Goal: Task Accomplishment & Management: Use online tool/utility

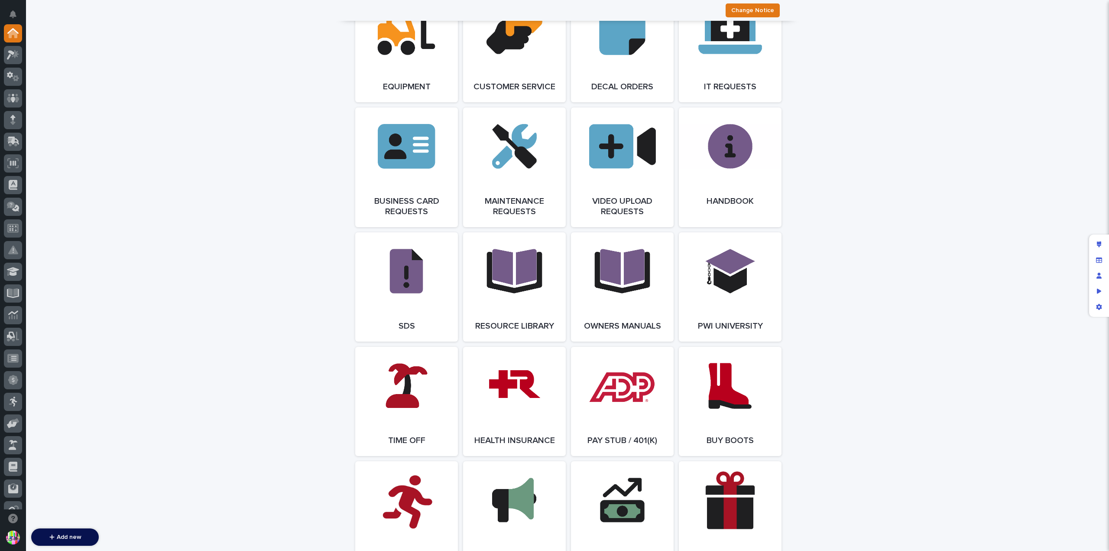
scroll to position [1059, 0]
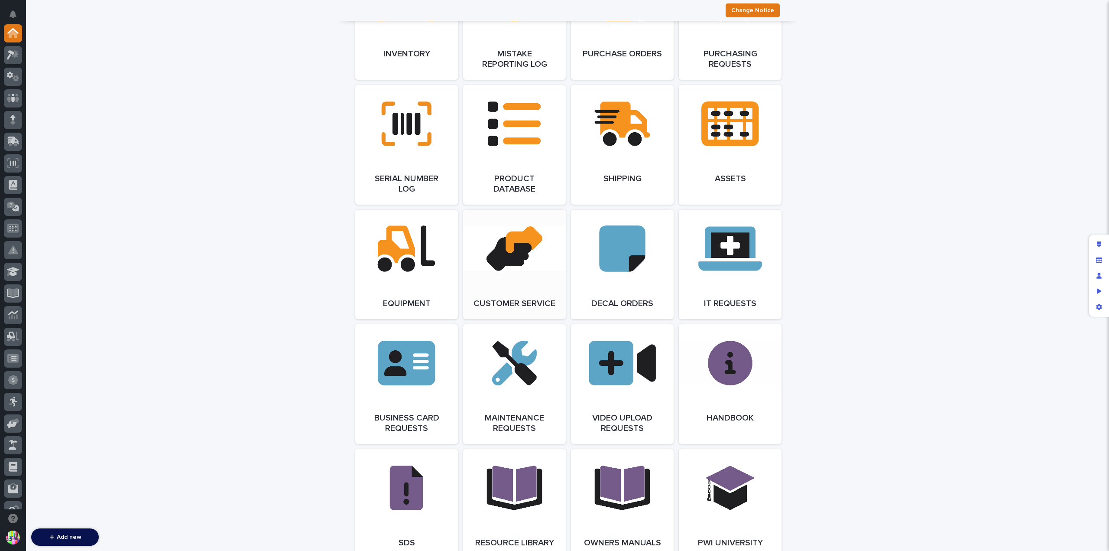
click at [522, 260] on link "Open Link" at bounding box center [514, 264] width 103 height 109
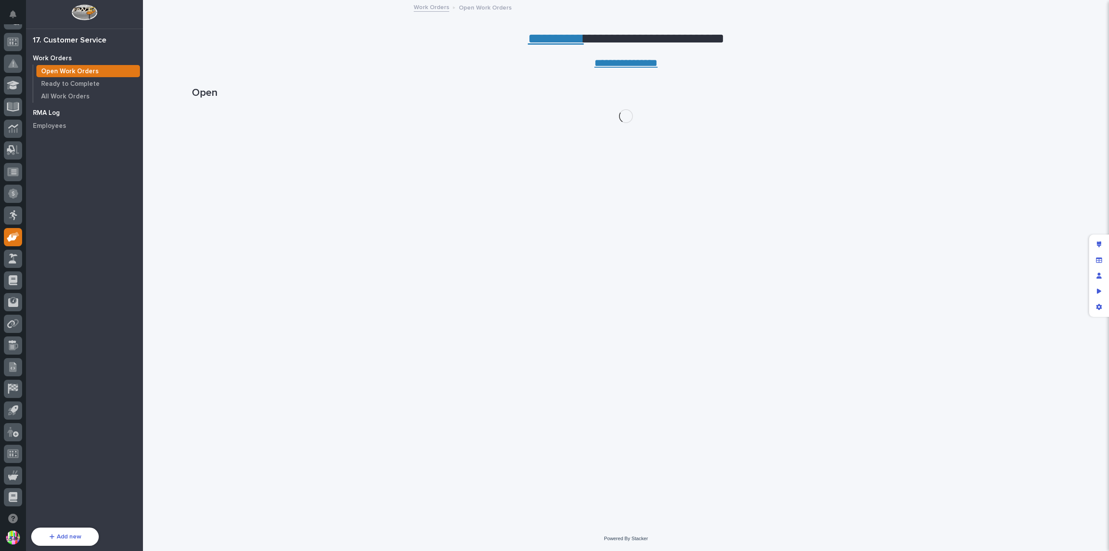
click at [66, 110] on div "RMA Log" at bounding box center [84, 113] width 113 height 12
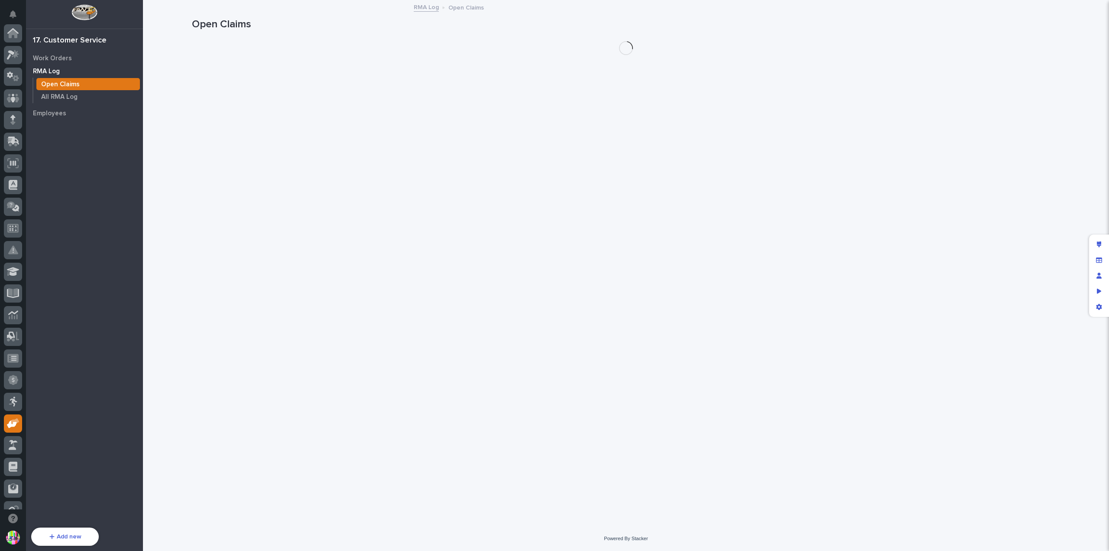
scroll to position [186, 0]
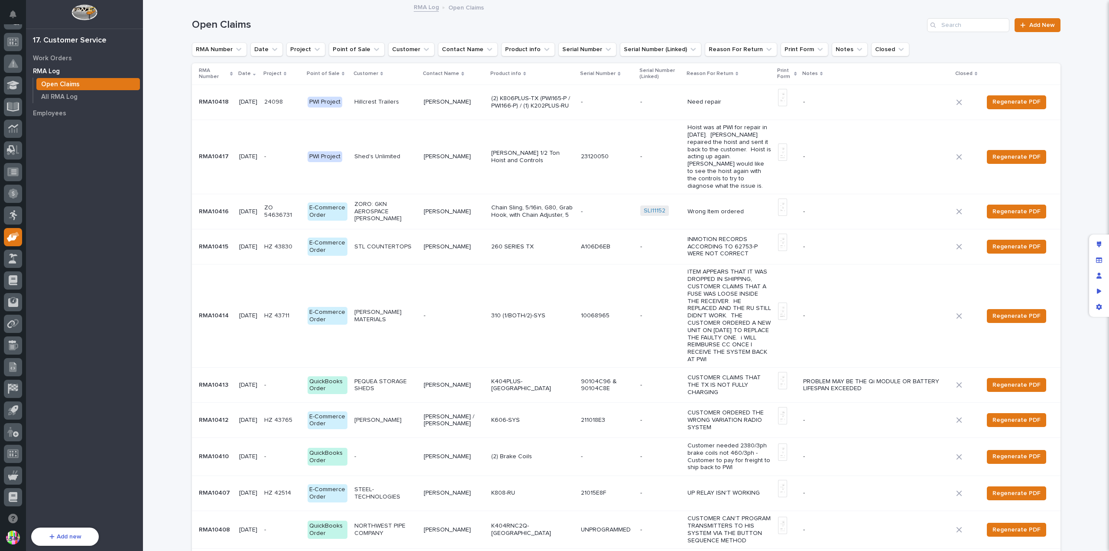
click at [239, 101] on p "9/17/2025" at bounding box center [248, 101] width 18 height 7
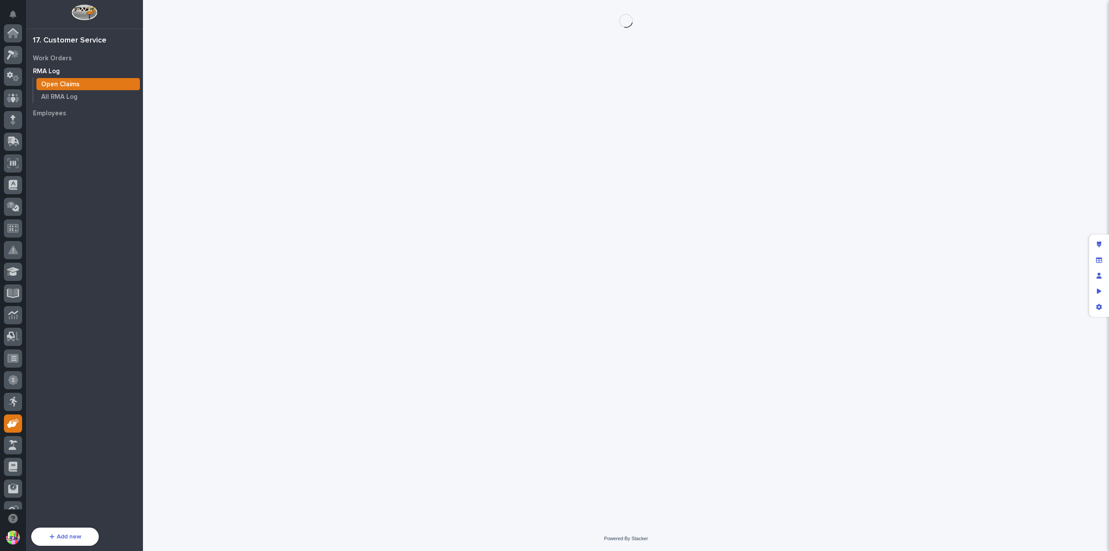
scroll to position [186, 0]
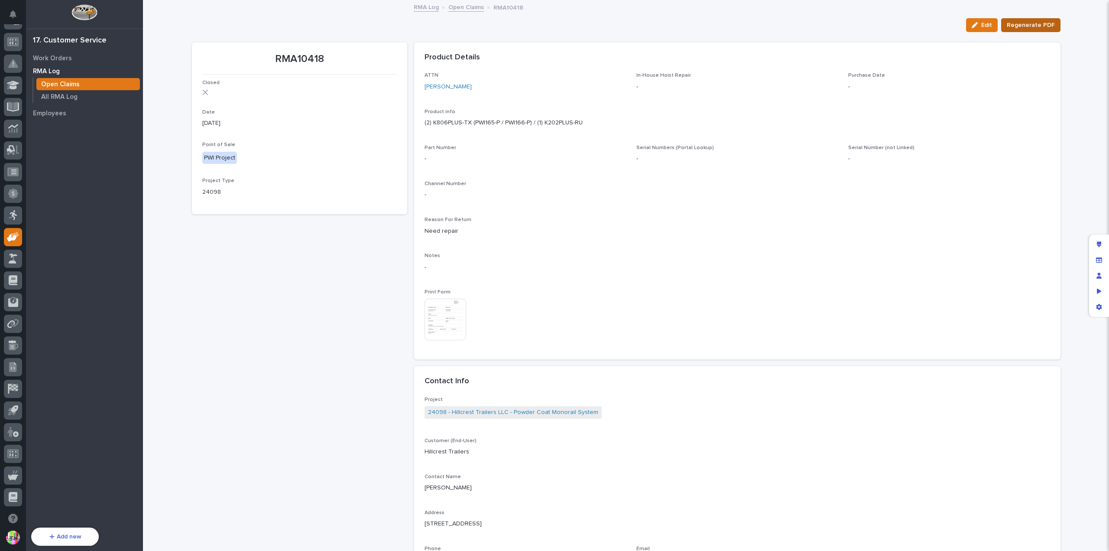
click at [1033, 22] on span "Regenerate PDF" at bounding box center [1031, 25] width 48 height 10
click at [450, 317] on img at bounding box center [445, 319] width 42 height 42
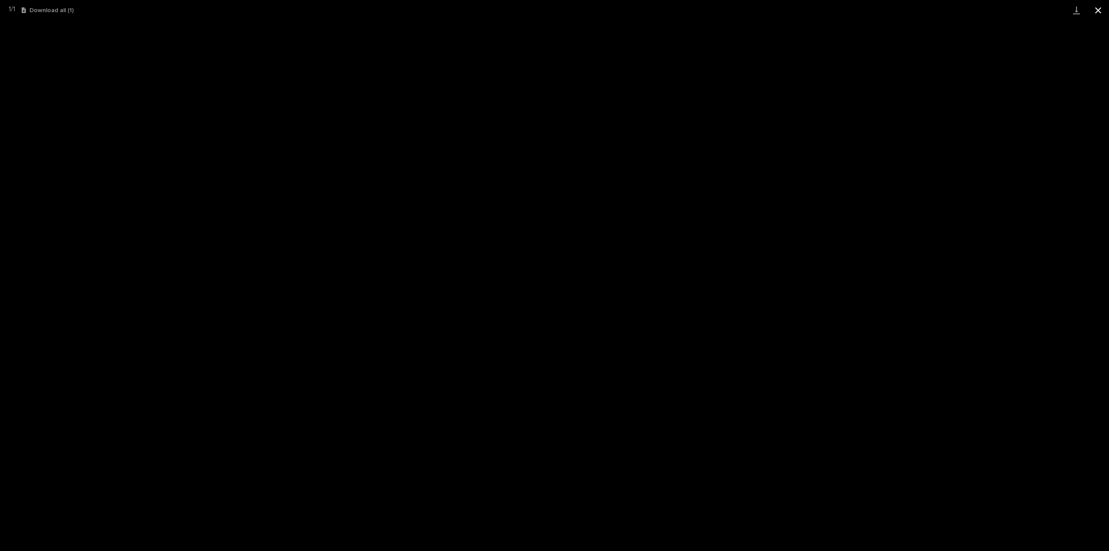
click at [1099, 13] on button "Close gallery" at bounding box center [1098, 10] width 22 height 20
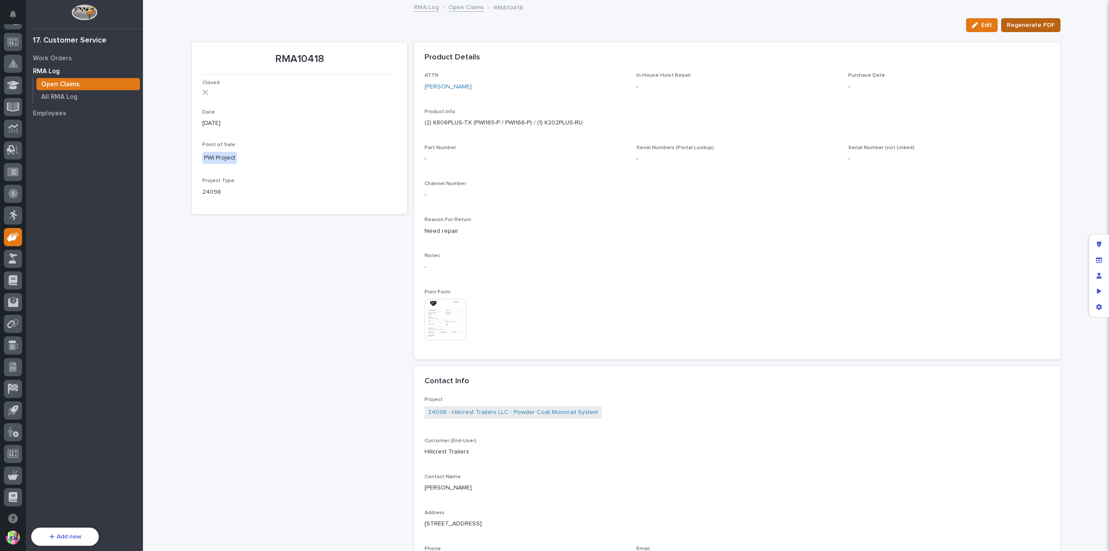
click at [1025, 23] on span "Regenerate PDF" at bounding box center [1031, 25] width 48 height 10
click at [439, 310] on img at bounding box center [445, 319] width 42 height 42
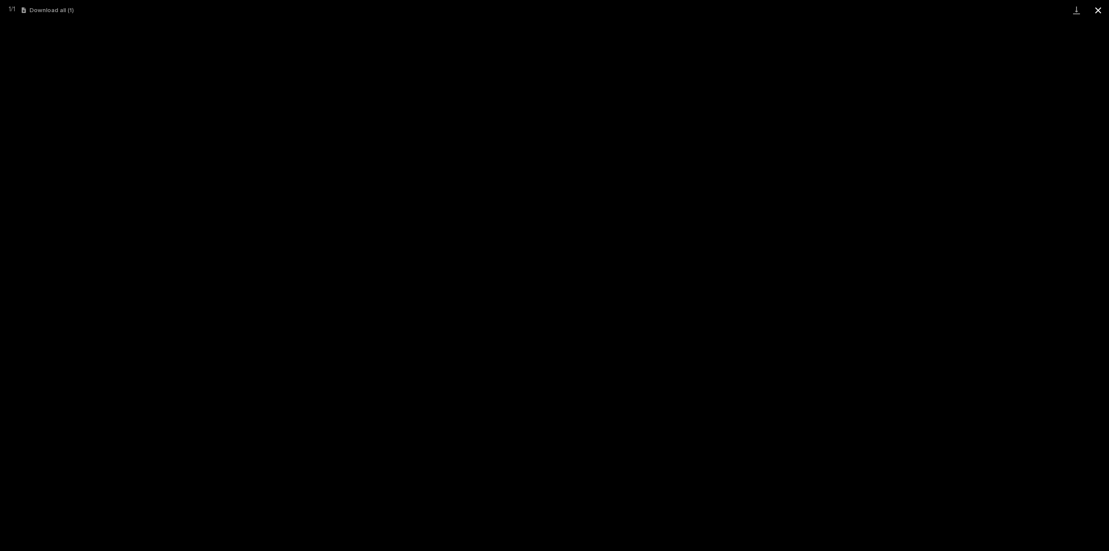
click at [1092, 12] on button "Close gallery" at bounding box center [1098, 10] width 22 height 20
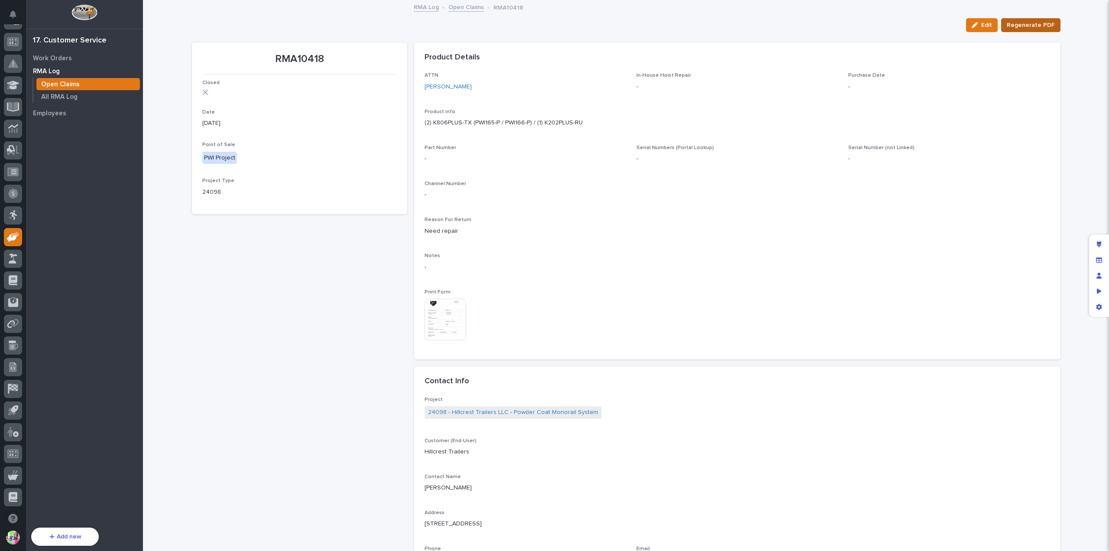
click at [1033, 26] on span "Regenerate PDF" at bounding box center [1031, 25] width 48 height 10
click at [444, 311] on img at bounding box center [445, 319] width 42 height 42
